Goal: Task Accomplishment & Management: Manage account settings

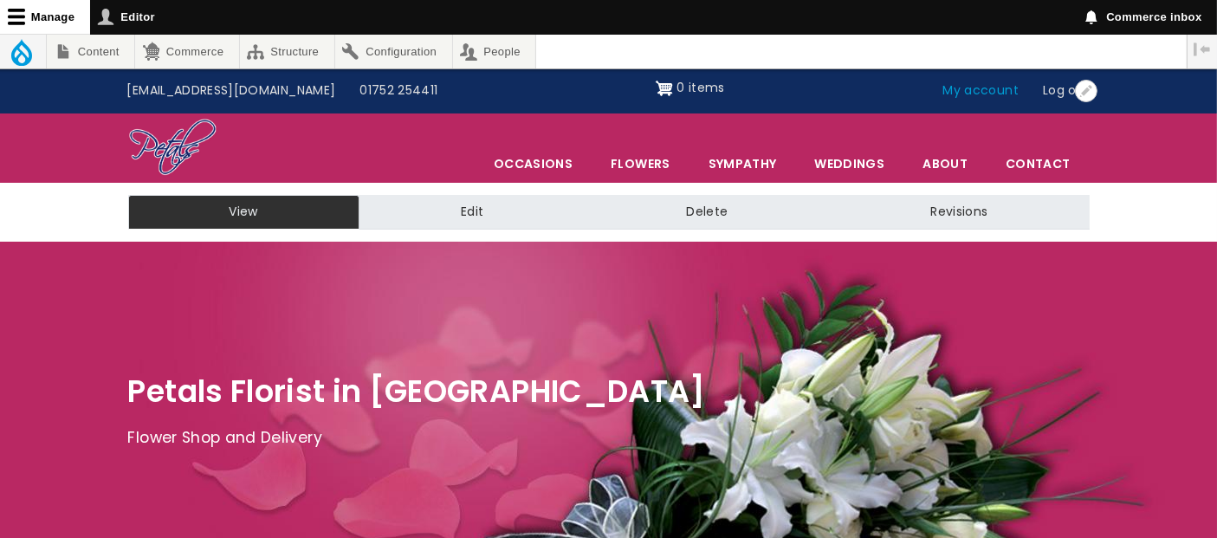
click at [998, 88] on link "My account" at bounding box center [981, 90] width 100 height 33
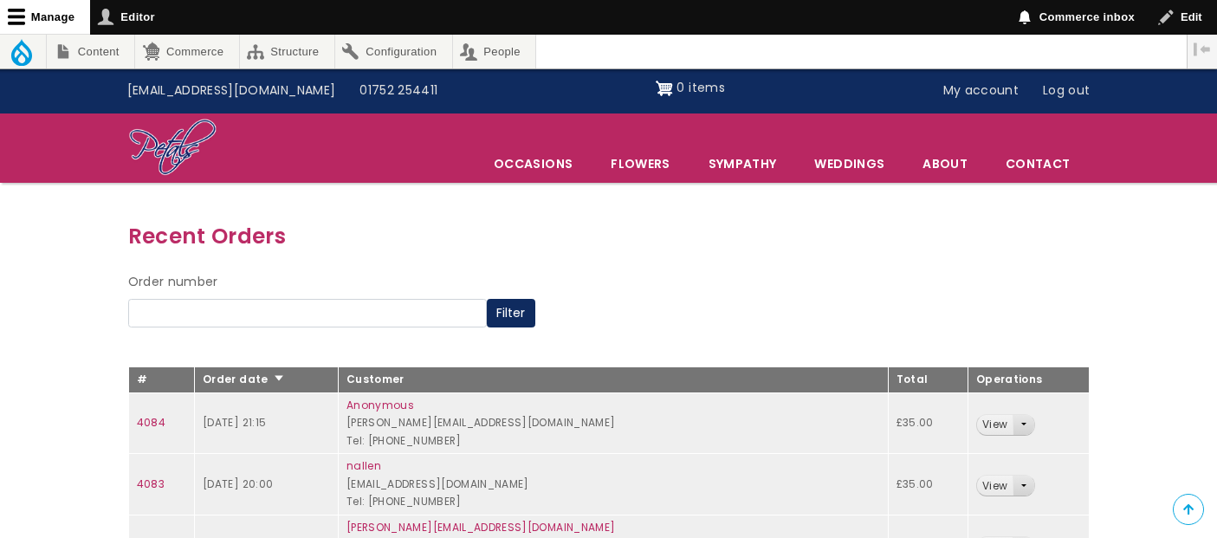
scroll to position [288, 0]
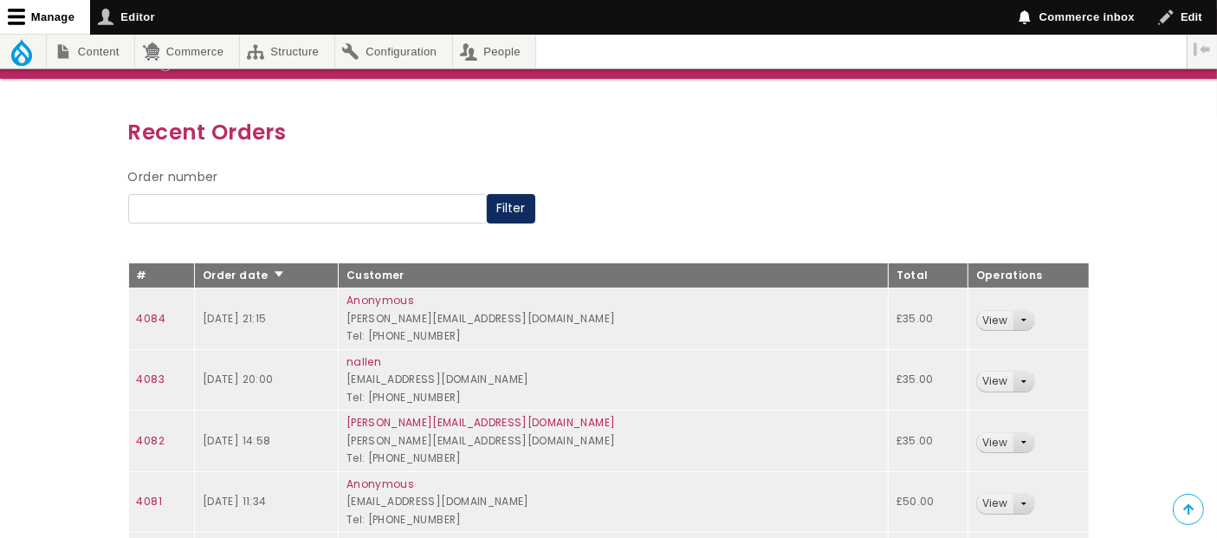
scroll to position [192, 0]
